Goal: Information Seeking & Learning: Learn about a topic

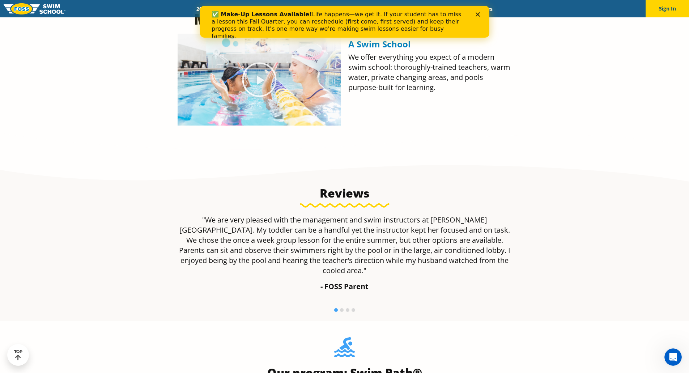
scroll to position [578, 0]
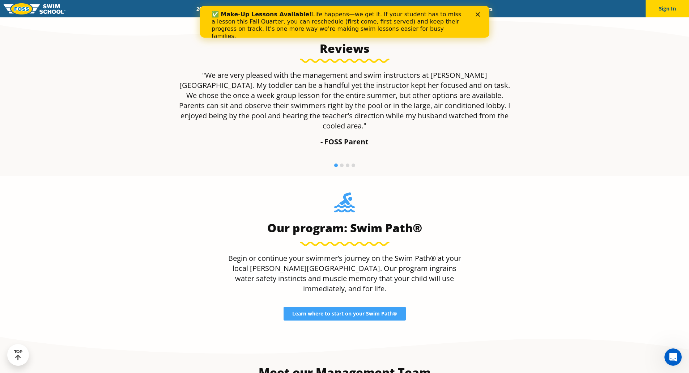
click at [476, 15] on polygon "Close" at bounding box center [477, 14] width 4 height 4
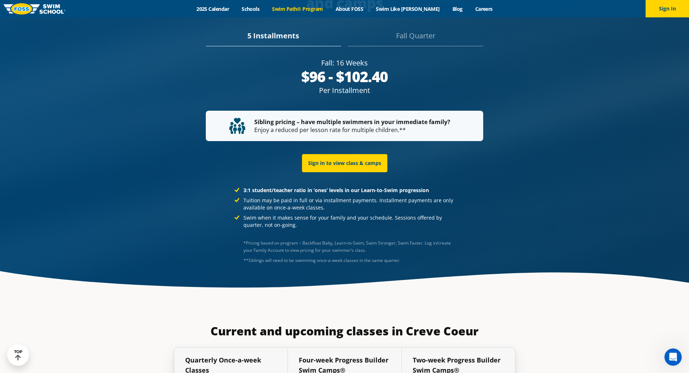
scroll to position [1446, 0]
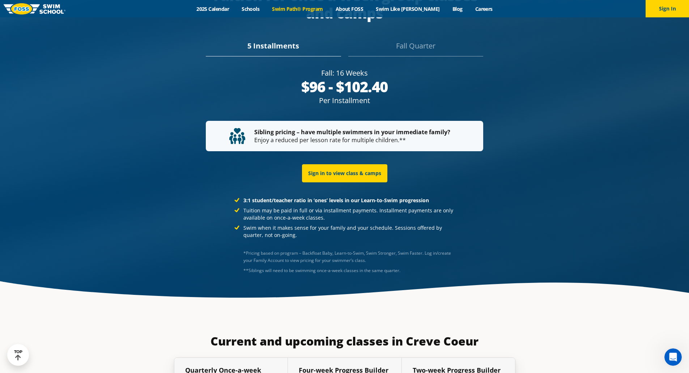
click at [301, 8] on link "Swim Path® Program" at bounding box center [297, 8] width 63 height 7
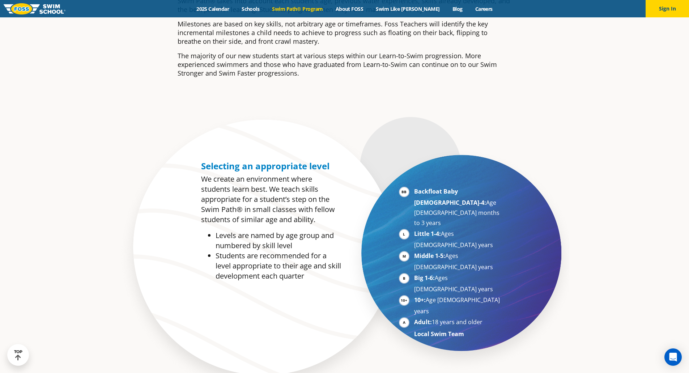
scroll to position [325, 0]
click at [428, 196] on li "Backfloat Baby [DEMOGRAPHIC_DATA]-4: Age [DEMOGRAPHIC_DATA] months to 3 years" at bounding box center [458, 208] width 89 height 42
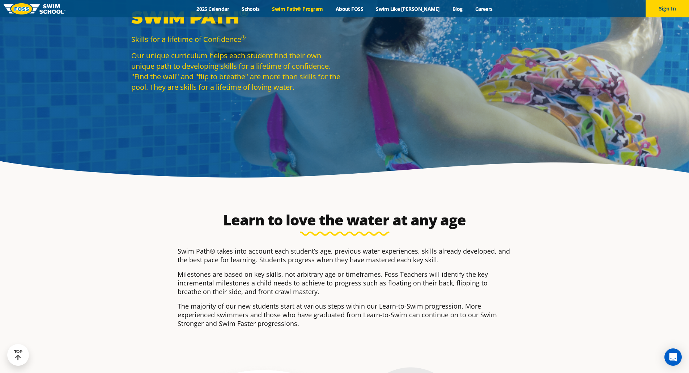
scroll to position [0, 0]
